Goal: Navigation & Orientation: Go to known website

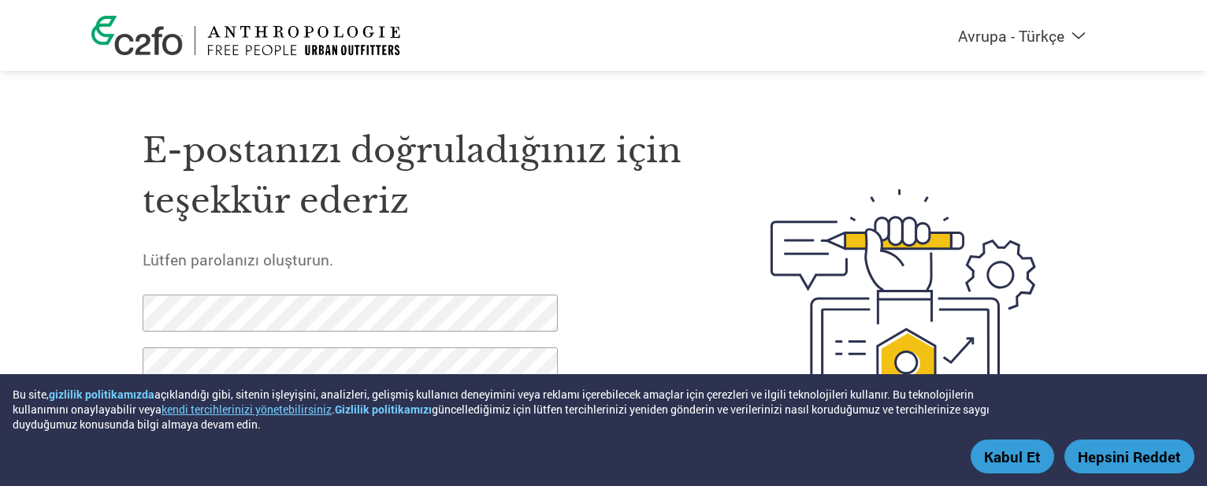
select select "tr-TR"
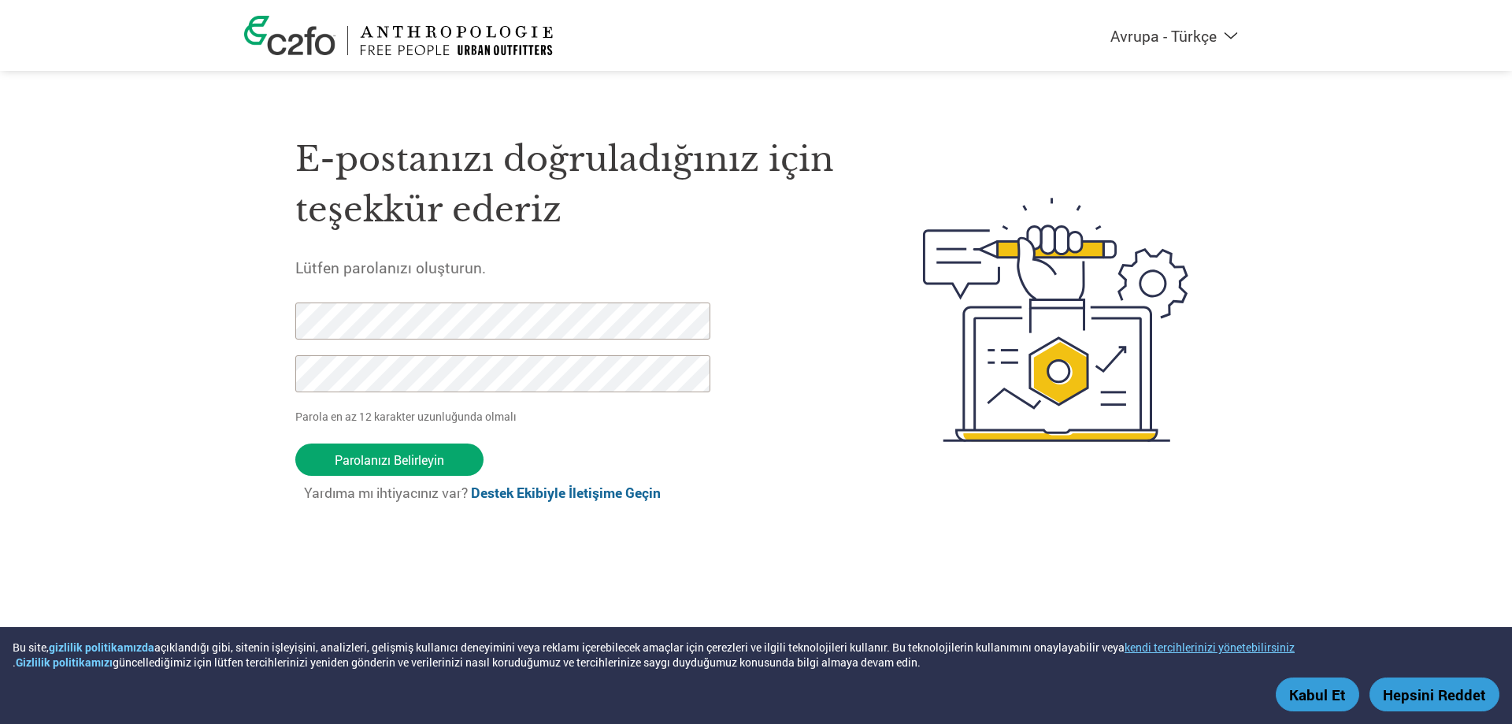
click at [1203, 29] on select "Americas - English Américas - Español [GEOGRAPHIC_DATA] - Português [GEOGRAPHIC…" at bounding box center [1048, 36] width 400 height 20
click at [822, 214] on h1 "E-postanızı doğruladığınız için teşekkür ederiz" at bounding box center [571, 185] width 553 height 102
click at [456, 34] on img at bounding box center [456, 40] width 193 height 29
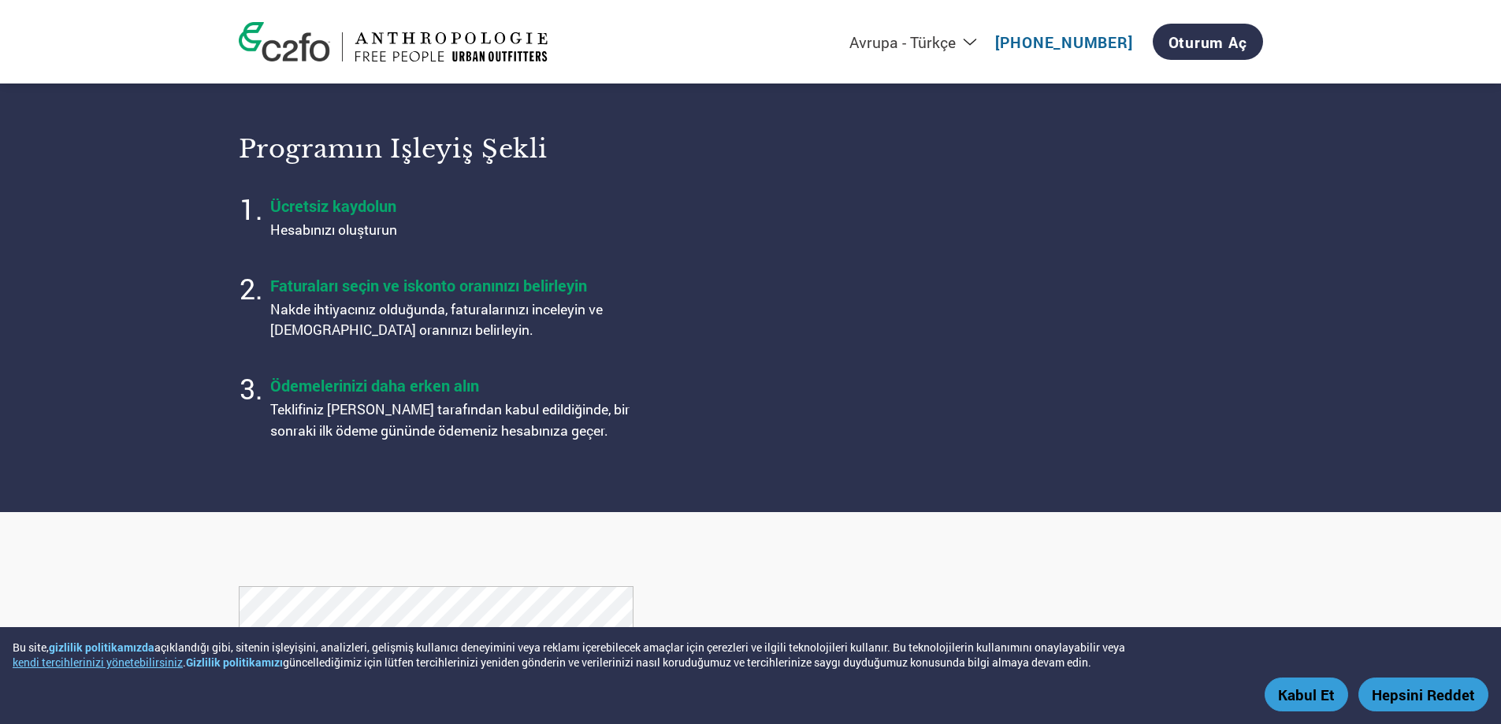
select select "tr-TR"
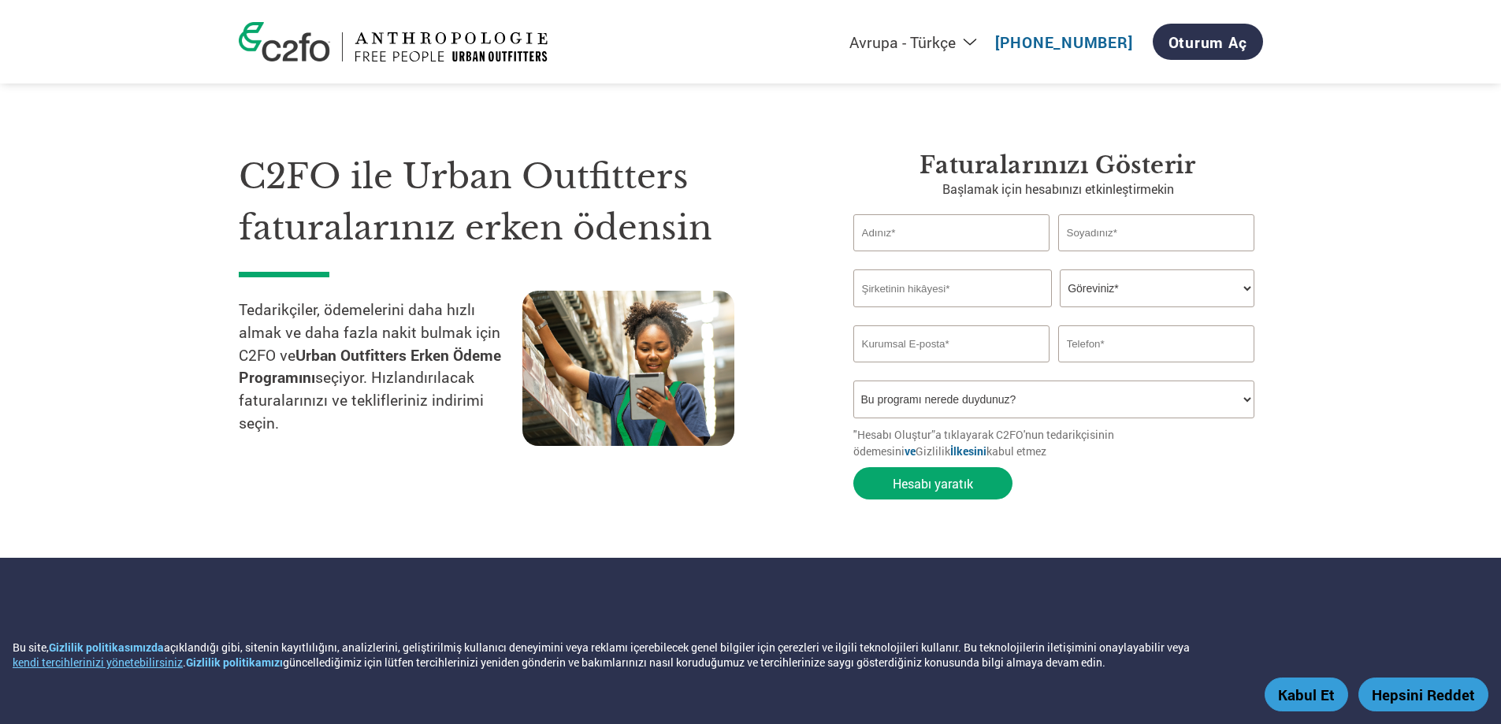
click at [1445, 456] on section "C2FO ile Urban Outfitters faturalarınız erken ödensin Tedarikçiler, ödemelerini…" at bounding box center [750, 310] width 1501 height 495
click at [1206, 41] on font "Oturum Aç" at bounding box center [1207, 42] width 79 height 20
